Goal: Information Seeking & Learning: Find specific fact

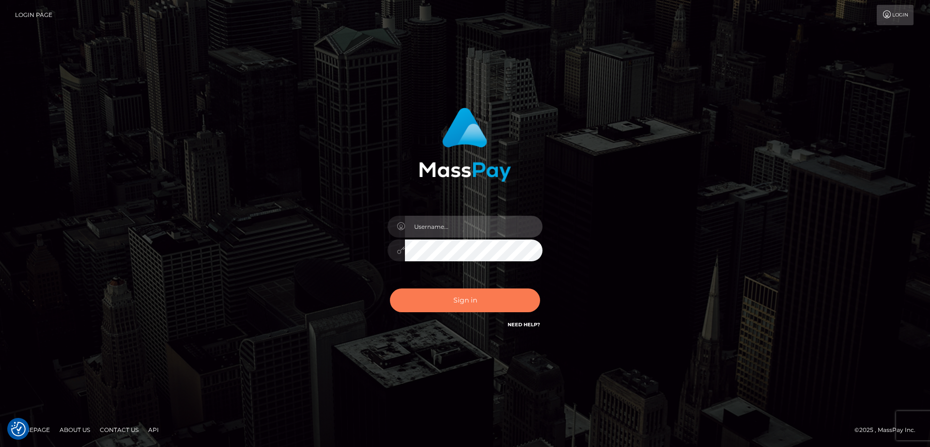
type input "[DOMAIN_NAME]"
click at [464, 301] on button "Sign in" at bounding box center [465, 300] width 150 height 24
type input "[DOMAIN_NAME]"
click at [464, 301] on button "Sign in" at bounding box center [465, 300] width 150 height 24
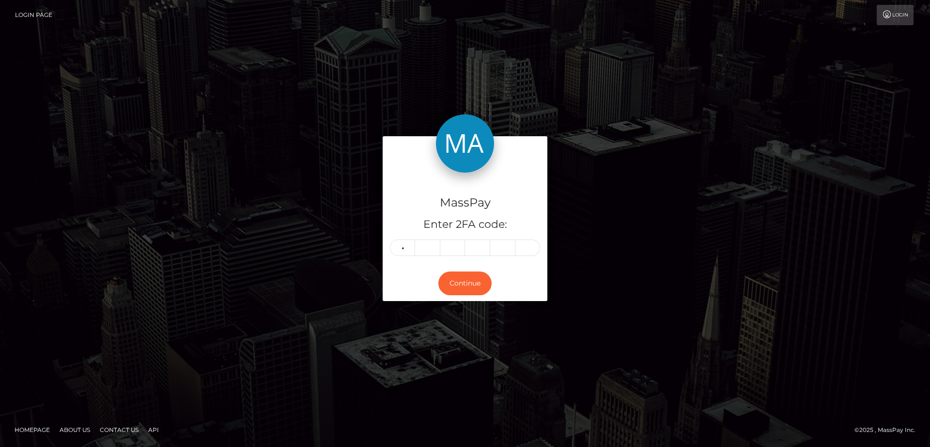
type input "6"
type input "1"
type input "4"
type input "0"
type input "5"
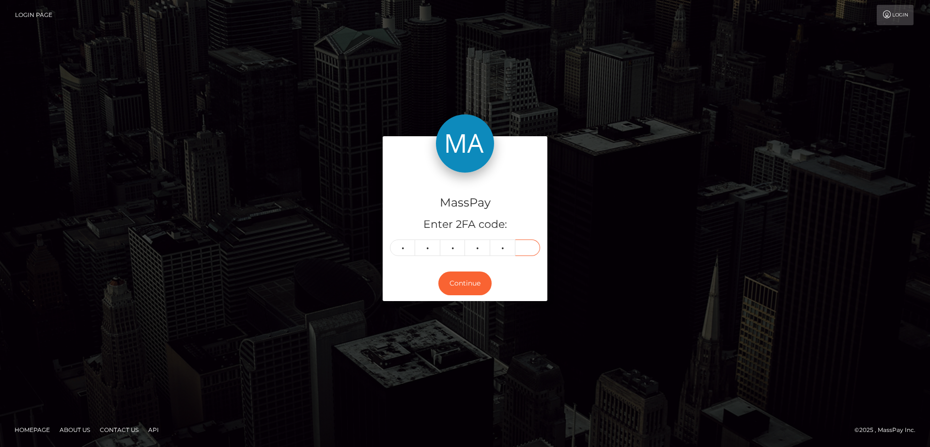
type input "9"
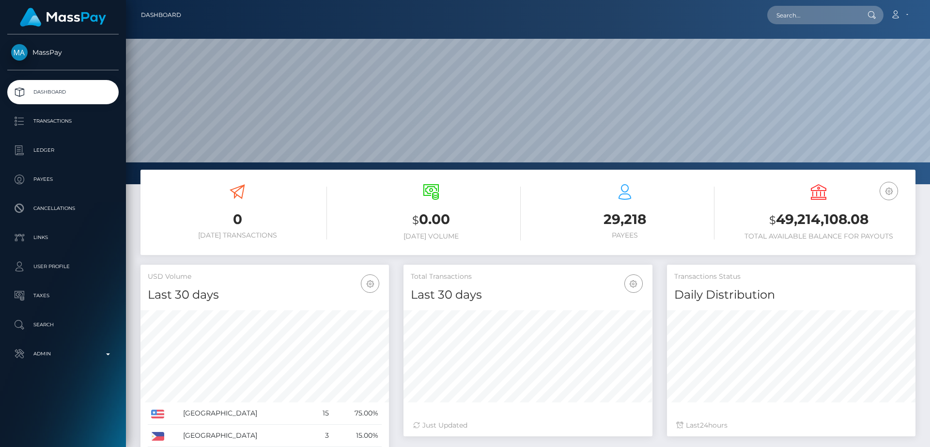
scroll to position [172, 249]
click at [847, 22] on input "text" at bounding box center [812, 15] width 91 height 18
paste input "jusjoeking.reyes@gmail.com"
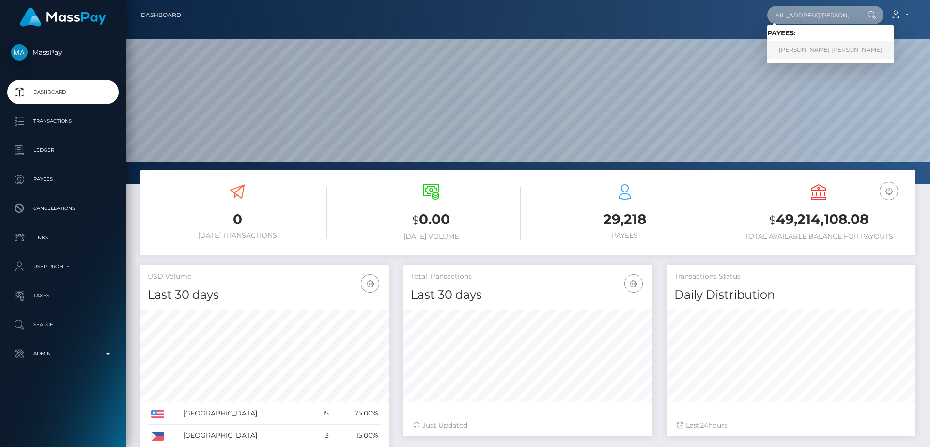
type input "jusjoeking.reyes@gmail.com"
click at [835, 52] on link "JOSEPH RAY REYES" at bounding box center [830, 50] width 126 height 18
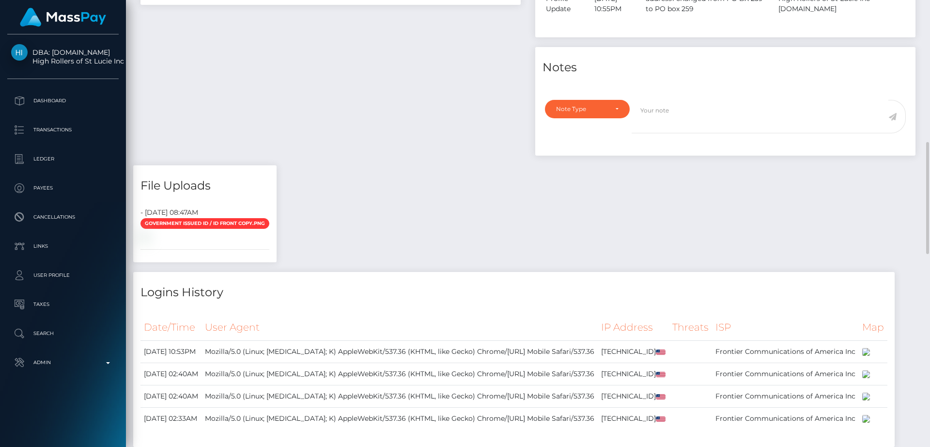
scroll to position [116, 249]
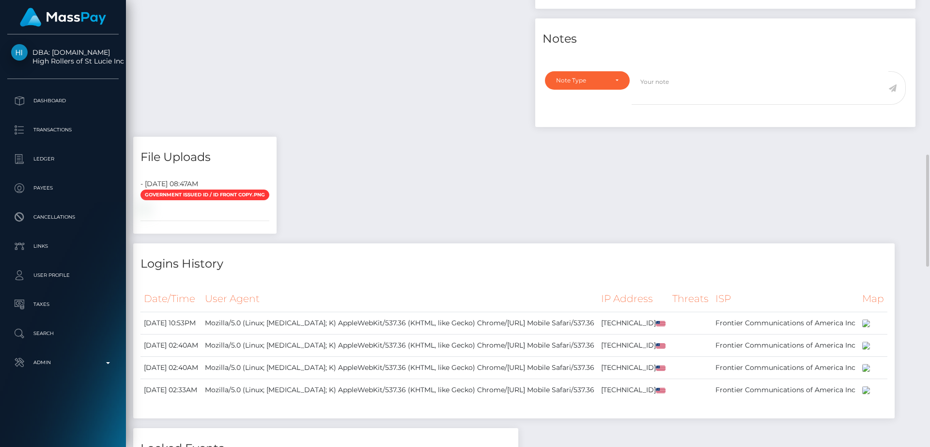
click at [541, 350] on div "Payee Attributes Payer Name Label Value Notes" at bounding box center [528, 347] width 790 height 912
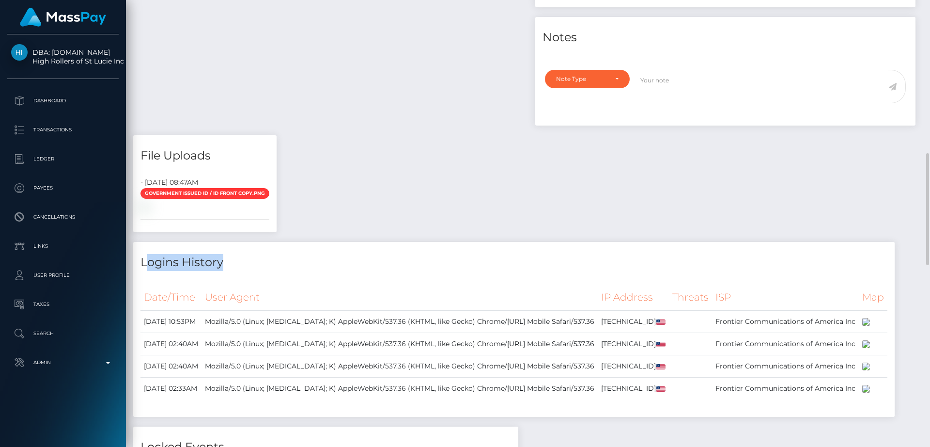
click at [541, 350] on div "Payee Attributes Payer Name Label Value Notes" at bounding box center [528, 345] width 790 height 912
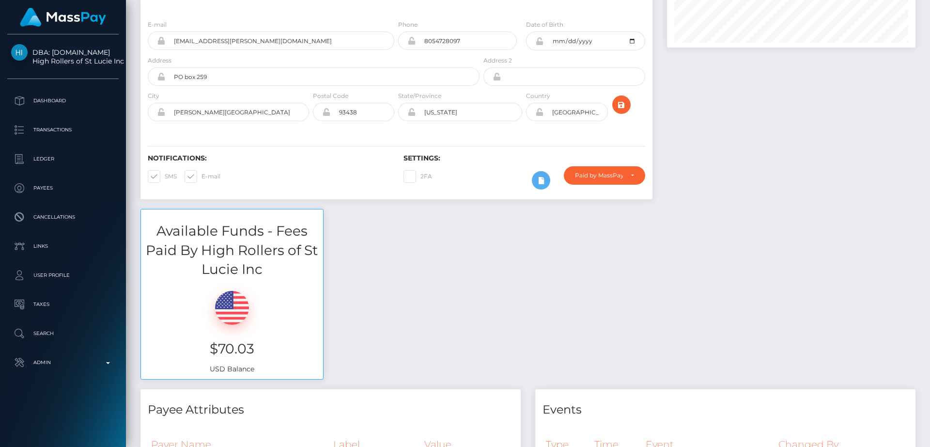
scroll to position [0, 0]
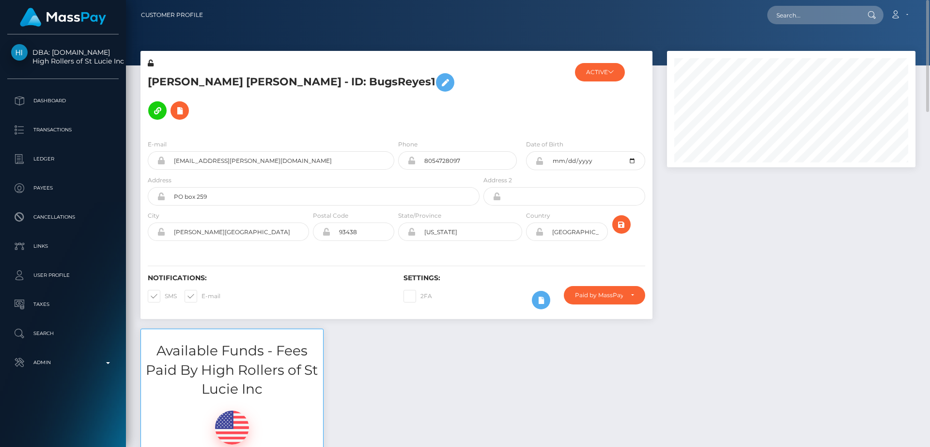
click at [177, 78] on h5 "[PERSON_NAME] [PERSON_NAME] - ID: BugsReyes1" at bounding box center [311, 96] width 326 height 56
copy h5 "[PERSON_NAME]"
drag, startPoint x: 34, startPoint y: 41, endPoint x: 82, endPoint y: 55, distance: 50.6
click at [88, 57] on div "DBA: [DOMAIN_NAME] High Rollers of St Lucie Inc Dashboard Transactions Ledger P…" at bounding box center [63, 239] width 126 height 410
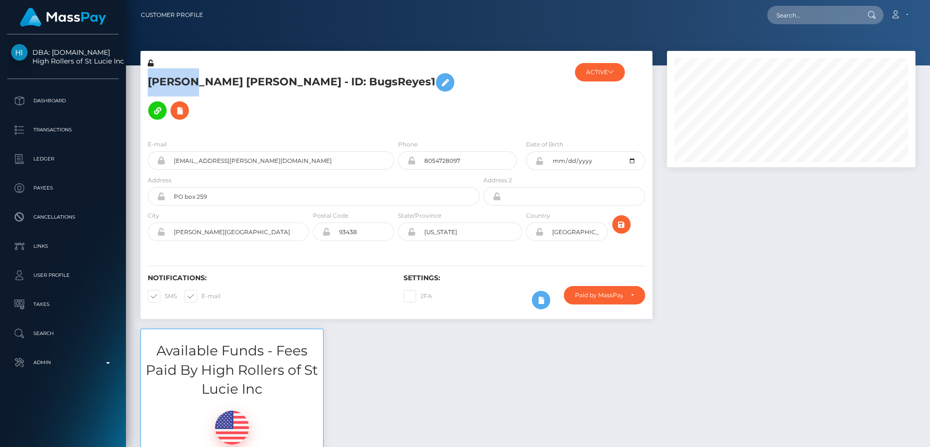
click at [61, 35] on div "DBA: [DOMAIN_NAME] High Rollers of St Lucie Inc Dashboard Transactions Ledger P…" at bounding box center [63, 239] width 126 height 410
drag, startPoint x: 51, startPoint y: 38, endPoint x: 123, endPoint y: 60, distance: 75.3
click at [123, 60] on div "DBA: [DOMAIN_NAME] High Rollers of St Lucie Inc Dashboard Transactions Ledger P…" at bounding box center [63, 239] width 126 height 410
copy span "[DOMAIN_NAME] High Rollers of St Lucie Inc"
click at [425, 338] on div "Available Funds - Fees Paid By High Rollers of St Lucie Inc $70.03 USD Balance" at bounding box center [528, 418] width 790 height 180
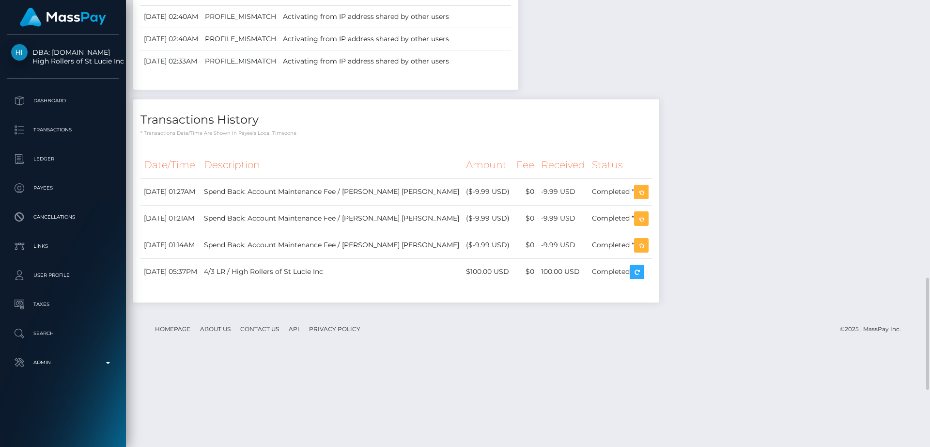
scroll to position [1335, 0]
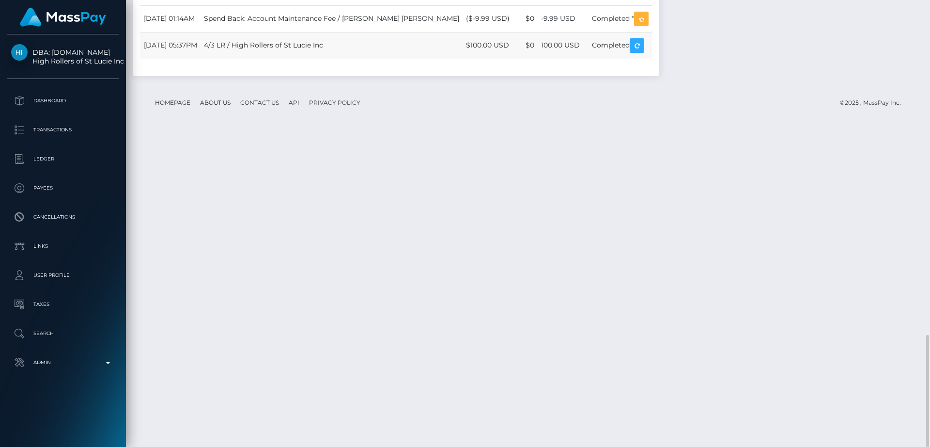
drag, startPoint x: 218, startPoint y: 356, endPoint x: 145, endPoint y: 358, distance: 72.7
click at [145, 59] on td "[DATE] 05:37PM" at bounding box center [170, 45] width 60 height 27
copy td "[DATE] 05:37PM"
click at [445, 120] on footer "Homepage About Us Contact Us API Privacy Policy © 2025 , MassPay Inc." at bounding box center [527, 103] width 775 height 34
drag, startPoint x: 497, startPoint y: 359, endPoint x: 455, endPoint y: 356, distance: 42.8
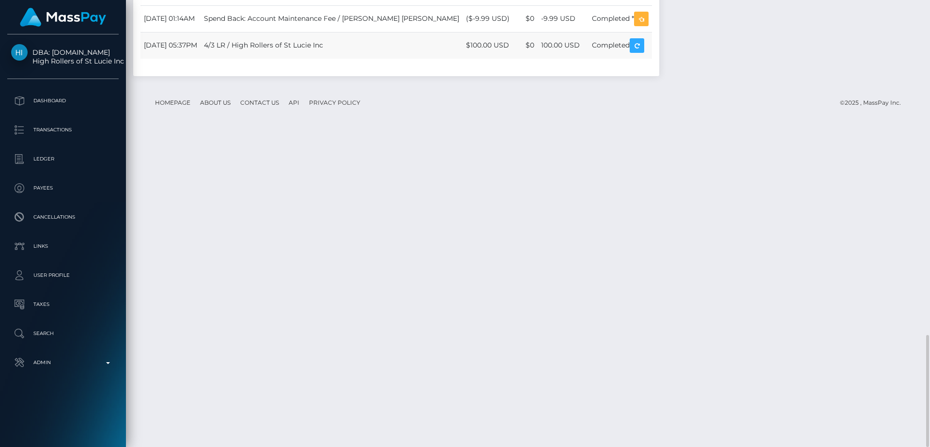
click at [463, 59] on td "$100.00 USD" at bounding box center [488, 45] width 50 height 27
copy td "$100.00 USD"
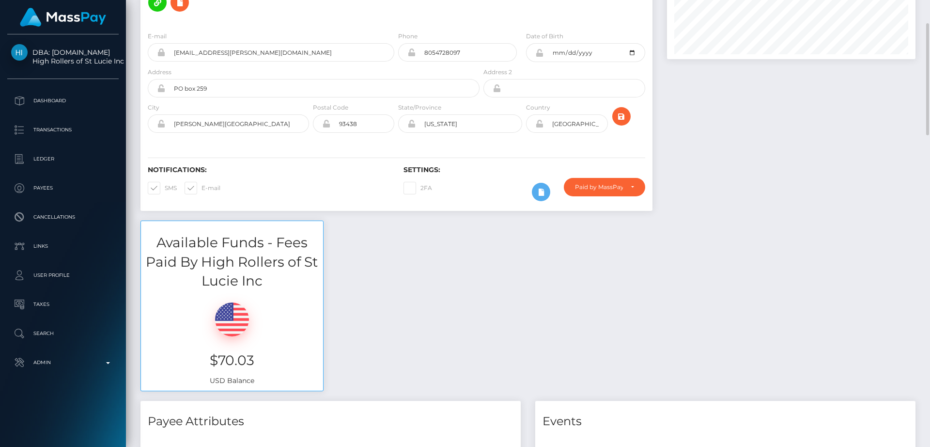
scroll to position [111, 0]
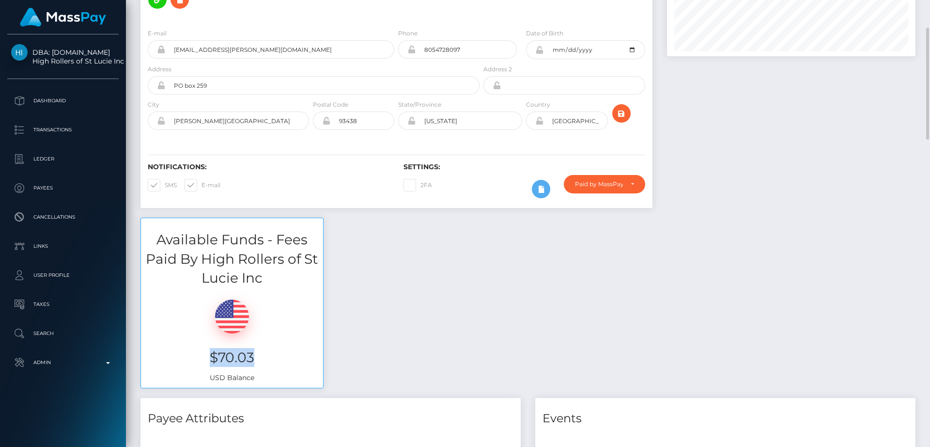
drag, startPoint x: 262, startPoint y: 325, endPoint x: 205, endPoint y: 324, distance: 56.7
click at [205, 348] on h3 "$70.03" at bounding box center [232, 357] width 168 height 19
copy h3 "$70.03"
click at [337, 337] on div "Available Funds - Fees Paid By High Rollers of St Lucie Inc $70.03 USD Balance" at bounding box center [528, 307] width 790 height 180
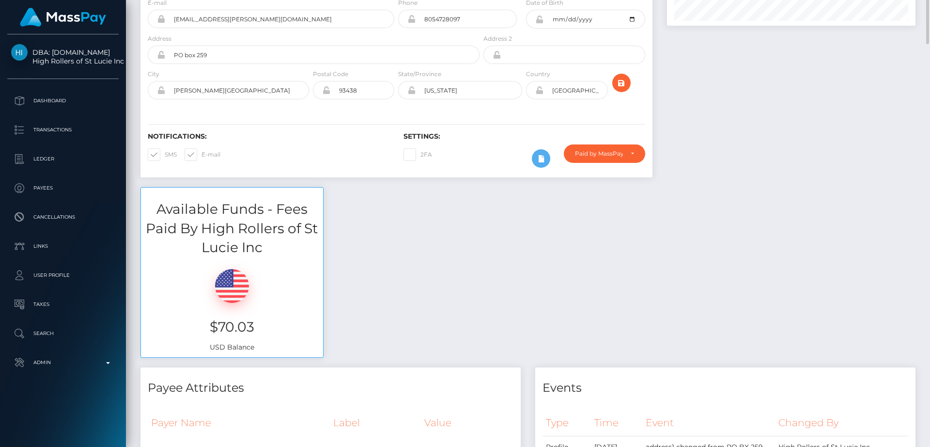
scroll to position [0, 0]
